Goal: Task Accomplishment & Management: Use online tool/utility

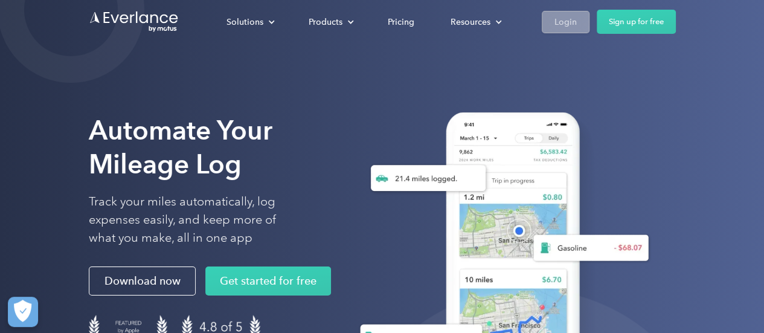
click at [550, 24] on link "Login" at bounding box center [566, 22] width 48 height 22
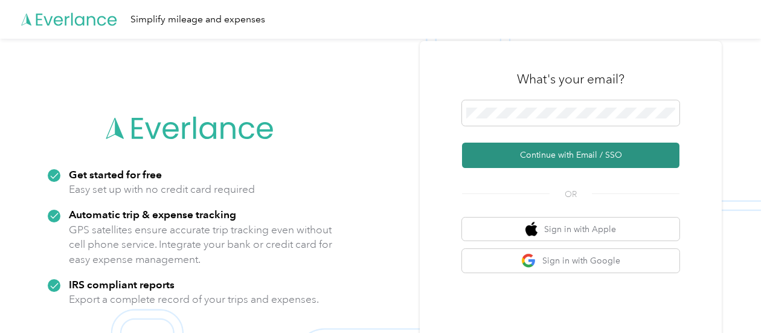
click at [575, 157] on button "Continue with Email / SSO" at bounding box center [571, 155] width 218 height 25
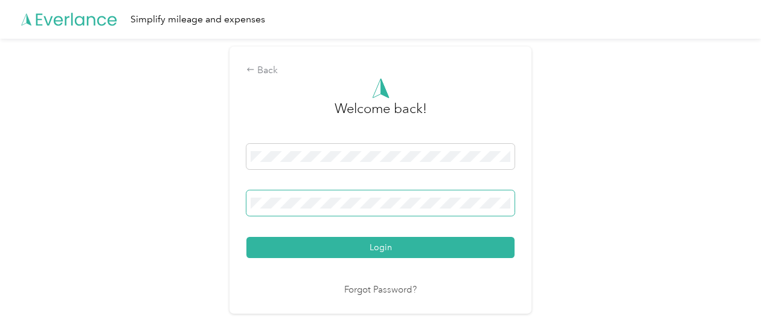
click at [247, 237] on button "Login" at bounding box center [381, 247] width 268 height 21
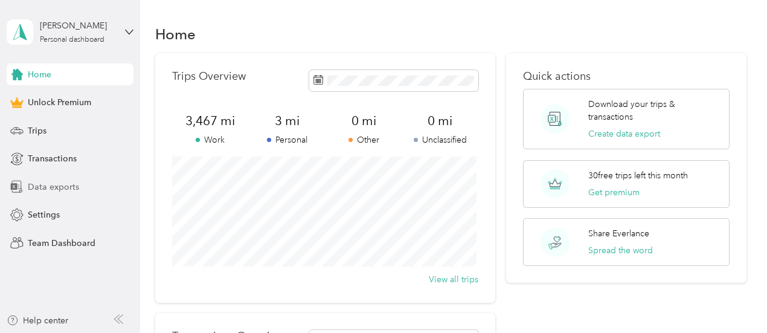
click at [59, 184] on span "Data exports" at bounding box center [53, 187] width 51 height 13
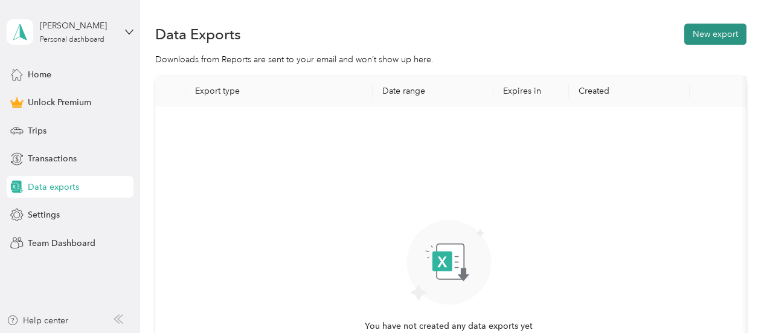
click at [708, 35] on button "New export" at bounding box center [716, 34] width 62 height 21
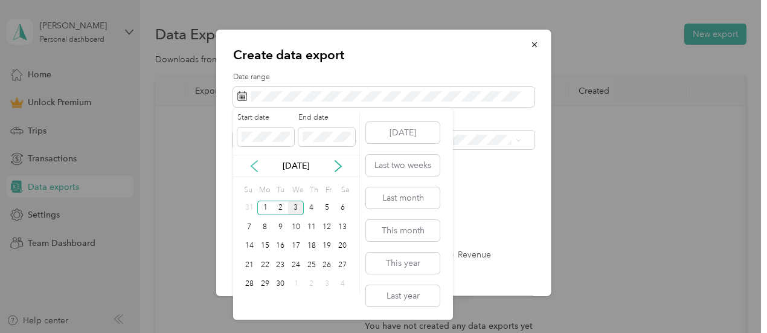
click at [254, 168] on icon at bounding box center [254, 166] width 6 height 11
click at [326, 208] on div "1" at bounding box center [328, 208] width 16 height 15
click at [247, 303] on div "31" at bounding box center [250, 302] width 16 height 15
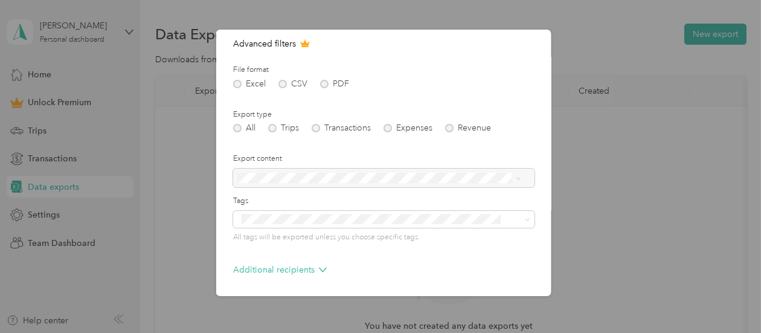
scroll to position [173, 0]
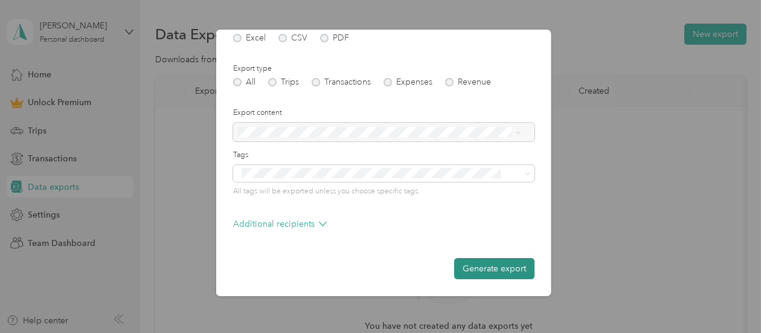
click at [483, 264] on button "Generate export" at bounding box center [494, 268] width 80 height 21
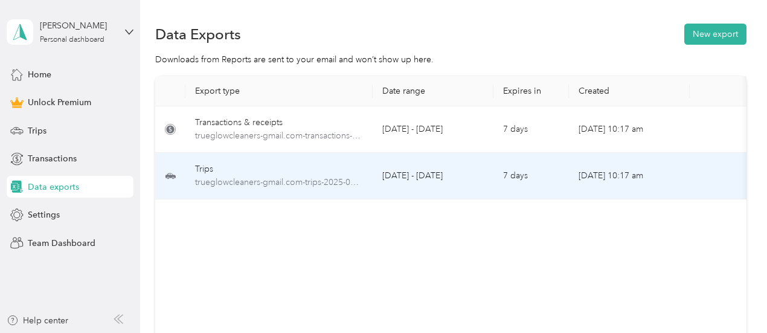
click at [498, 176] on td "7 days" at bounding box center [532, 176] width 76 height 47
